Goal: Navigation & Orientation: Find specific page/section

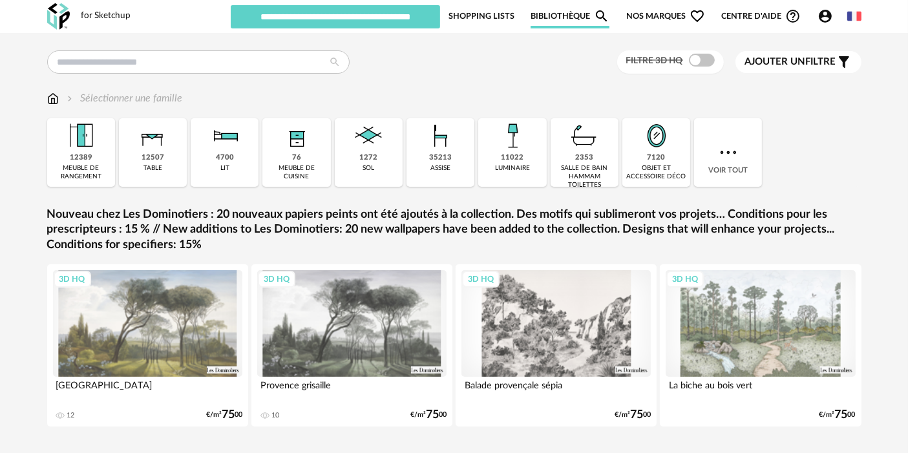
click at [160, 322] on div "3D HQ" at bounding box center [148, 323] width 190 height 107
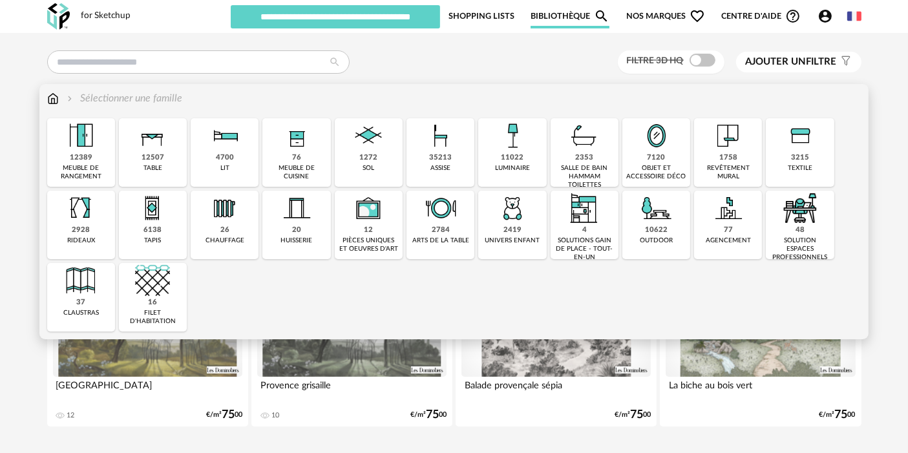
click at [437, 145] on img at bounding box center [440, 135] width 35 height 35
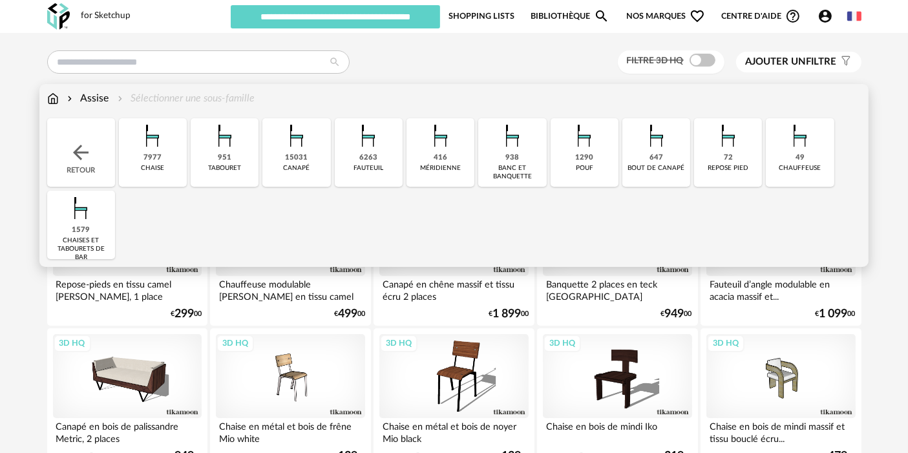
click at [57, 98] on img at bounding box center [53, 98] width 12 height 15
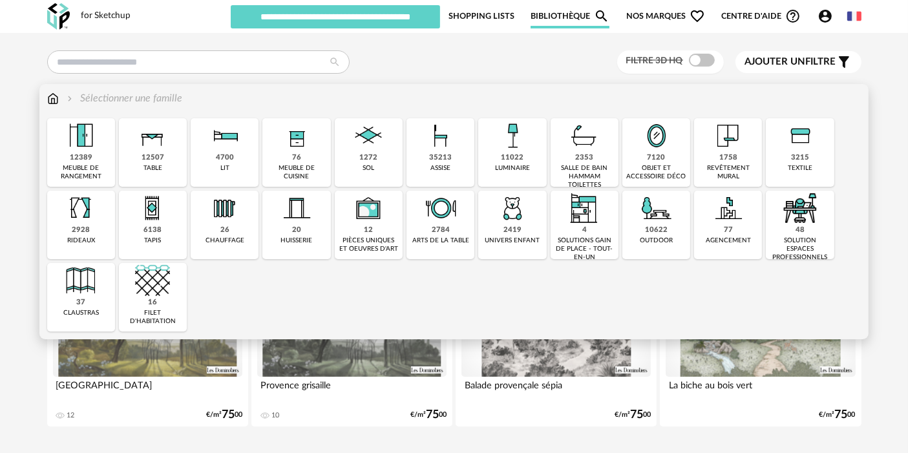
click at [150, 143] on img at bounding box center [152, 135] width 35 height 35
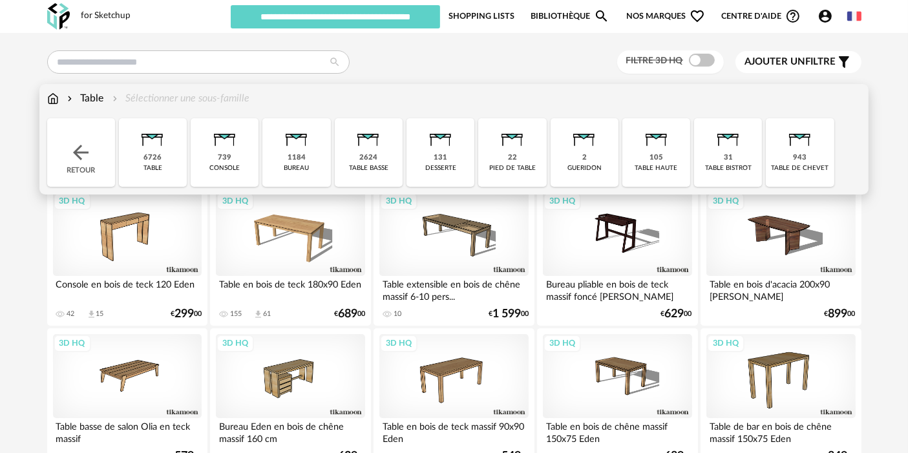
click at [101, 99] on div "Table" at bounding box center [84, 98] width 39 height 15
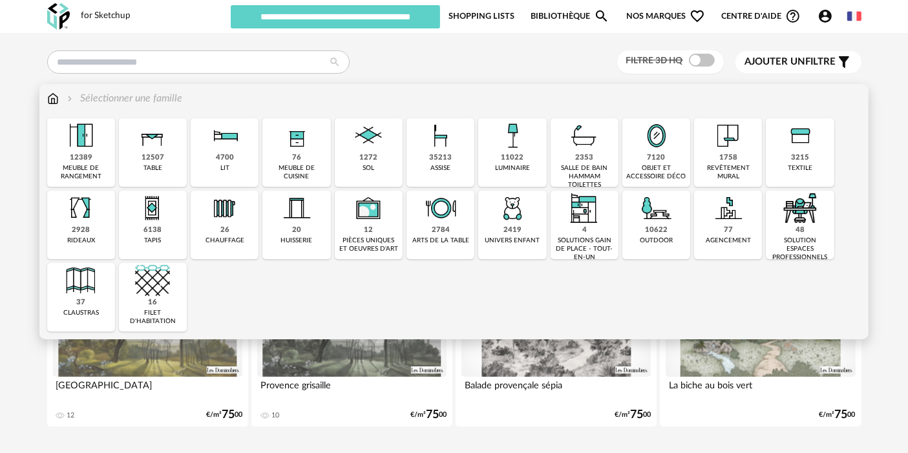
click at [160, 219] on img at bounding box center [152, 208] width 35 height 35
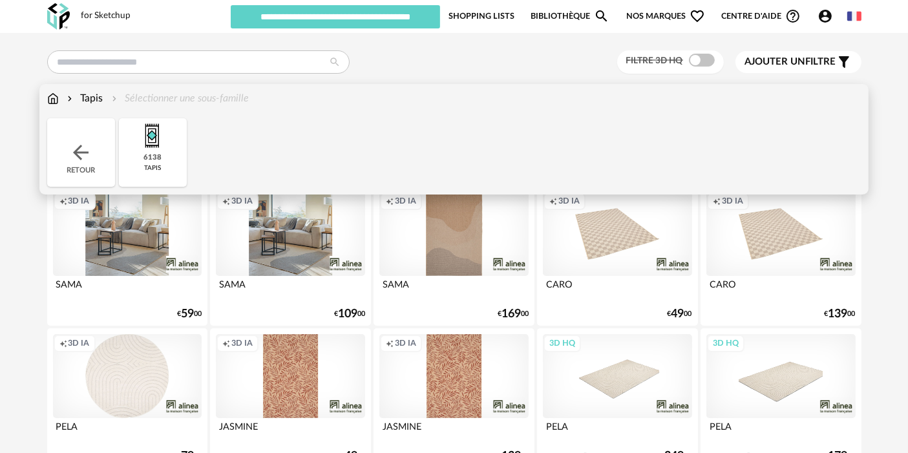
click at [101, 149] on div "Retour" at bounding box center [81, 152] width 68 height 68
